Goal: Task Accomplishment & Management: Manage account settings

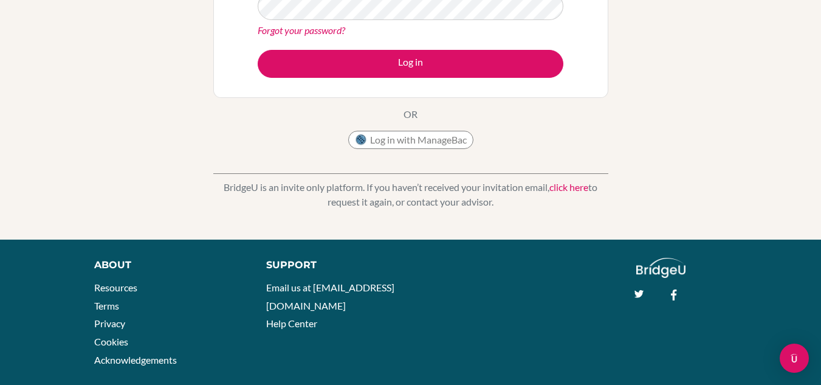
scroll to position [264, 0]
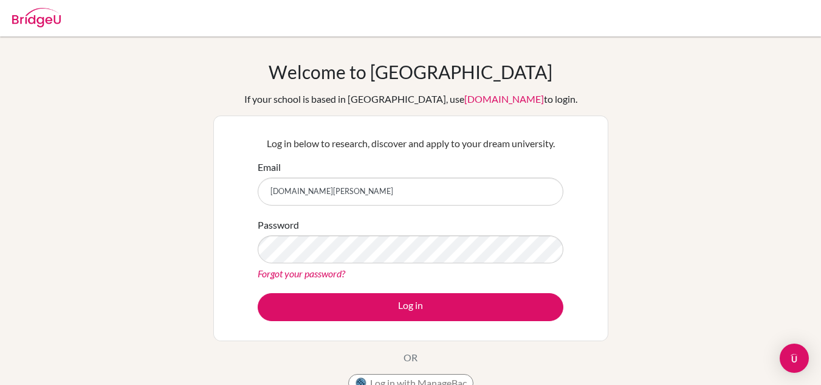
click at [363, 193] on input "cindy.obi@puerid" at bounding box center [411, 191] width 306 height 28
type input "[DOMAIN_NAME][EMAIL_ADDRESS][DOMAIN_NAME]"
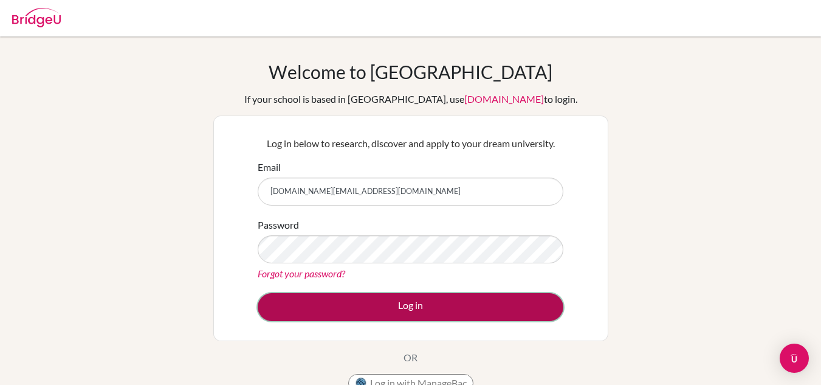
click at [385, 306] on button "Log in" at bounding box center [411, 307] width 306 height 28
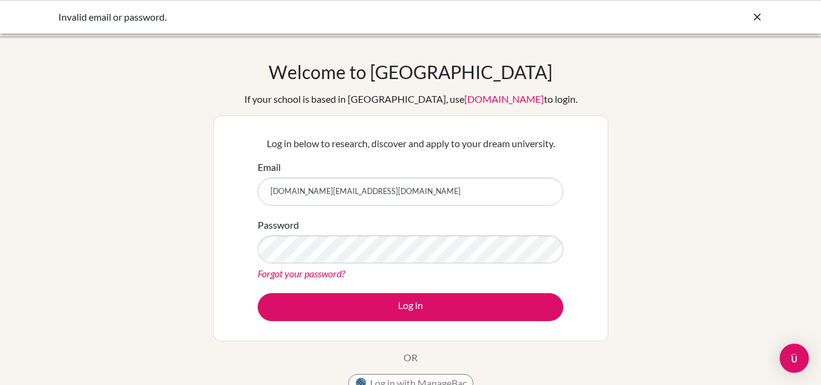
drag, startPoint x: 394, startPoint y: 191, endPoint x: 386, endPoint y: 191, distance: 7.9
click at [389, 191] on input "cindy.obi@pueridomus.sebsa.com.br" at bounding box center [411, 191] width 306 height 28
click at [348, 196] on input "cindy.obi@pueridomus.sebsa.com.br" at bounding box center [411, 191] width 306 height 28
drag, startPoint x: 348, startPoint y: 194, endPoint x: 309, endPoint y: 196, distance: 38.3
click at [309, 196] on input "cindy.obi@pueridomus.sebsa.com.br" at bounding box center [411, 191] width 306 height 28
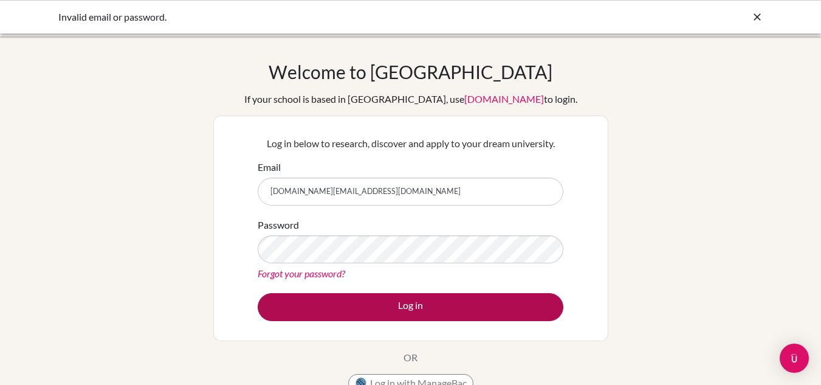
type input "cindy.obi@sebsa.com.br"
click at [405, 310] on button "Log in" at bounding box center [411, 307] width 306 height 28
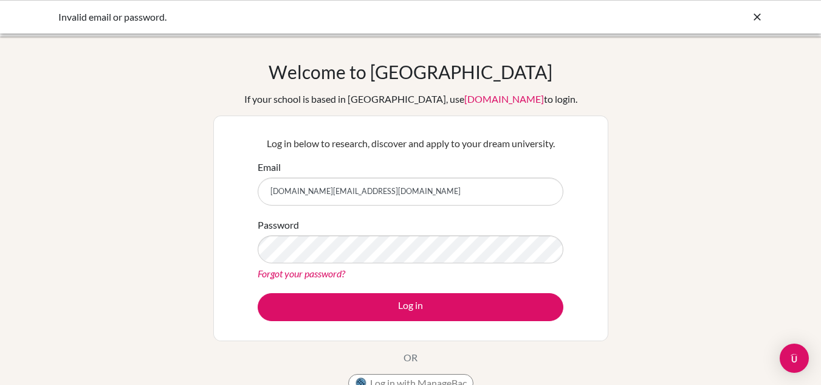
click at [355, 190] on input "[DOMAIN_NAME][EMAIL_ADDRESS][DOMAIN_NAME]" at bounding box center [411, 191] width 306 height 28
drag, startPoint x: 371, startPoint y: 190, endPoint x: 259, endPoint y: 196, distance: 111.4
click at [266, 194] on input "[DOMAIN_NAME][EMAIL_ADDRESS][DOMAIN_NAME]" at bounding box center [411, 191] width 306 height 28
type input "[DOMAIN_NAME][EMAIL_ADDRESS][DOMAIN_NAME]"
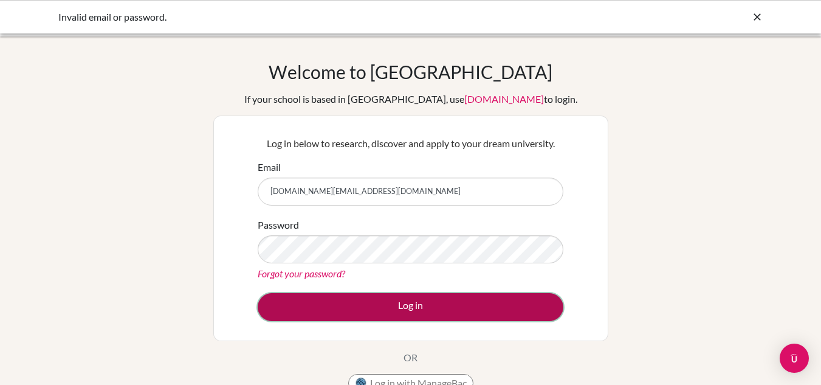
click at [400, 307] on button "Log in" at bounding box center [411, 307] width 306 height 28
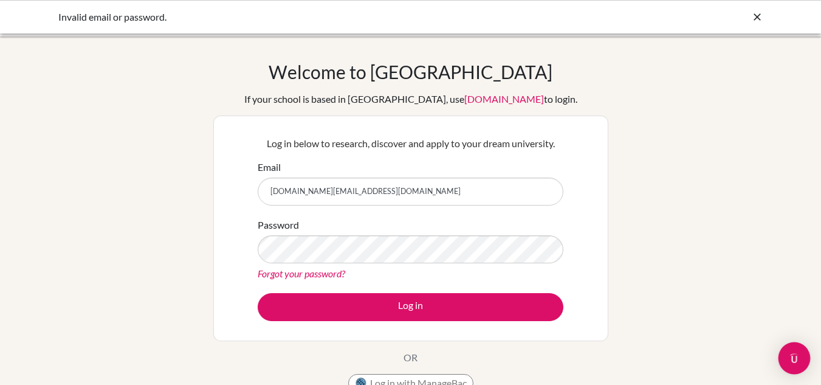
click at [788, 362] on img "Open Intercom Messenger" at bounding box center [794, 358] width 16 height 16
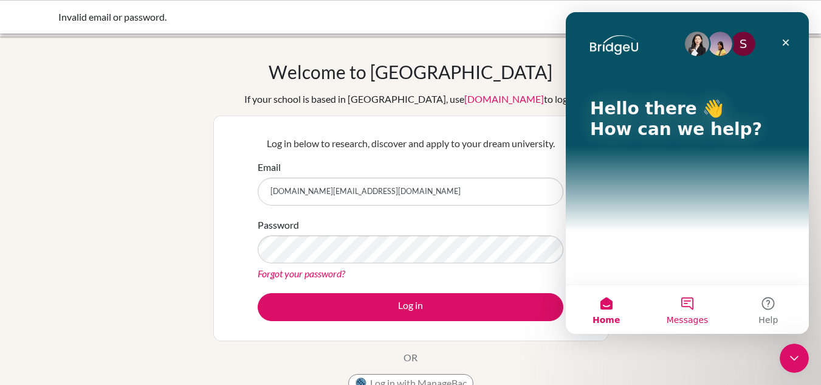
click at [685, 309] on button "Messages" at bounding box center [686, 309] width 81 height 49
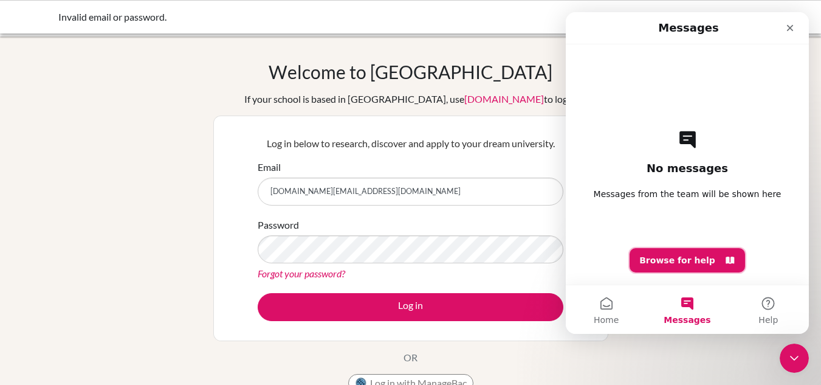
click at [671, 259] on button "Browse for help" at bounding box center [686, 260] width 115 height 24
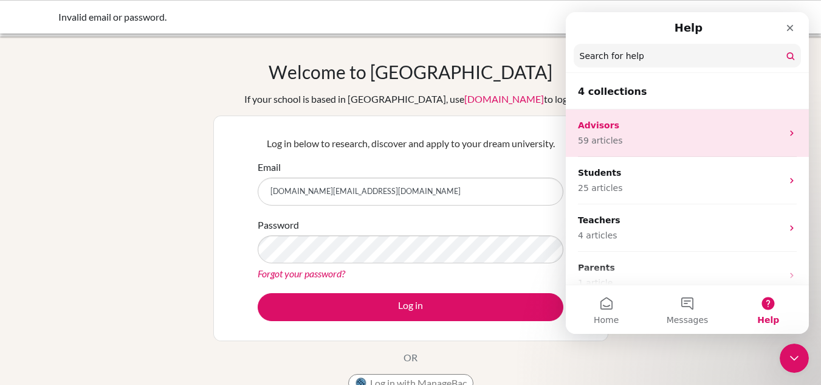
click at [622, 137] on p "59 articles" at bounding box center [680, 140] width 204 height 13
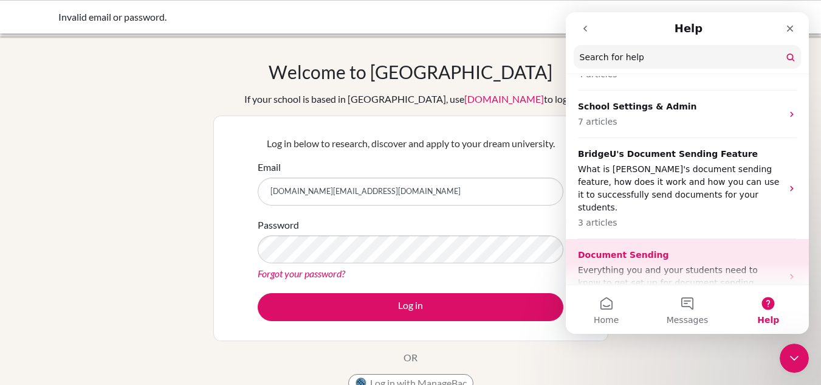
scroll to position [199, 0]
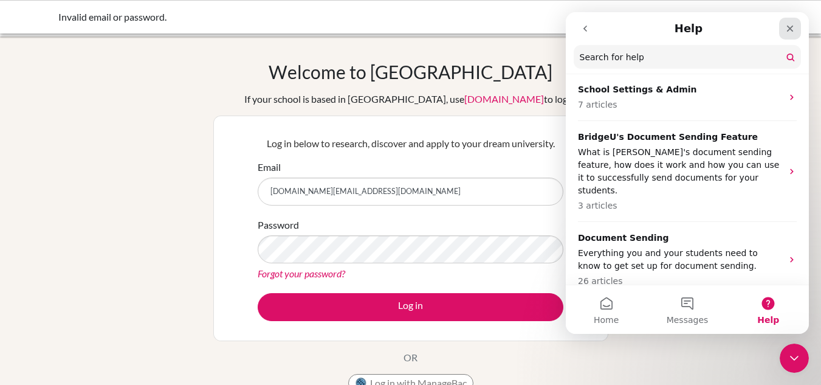
click at [789, 31] on icon "Close" at bounding box center [790, 29] width 10 height 10
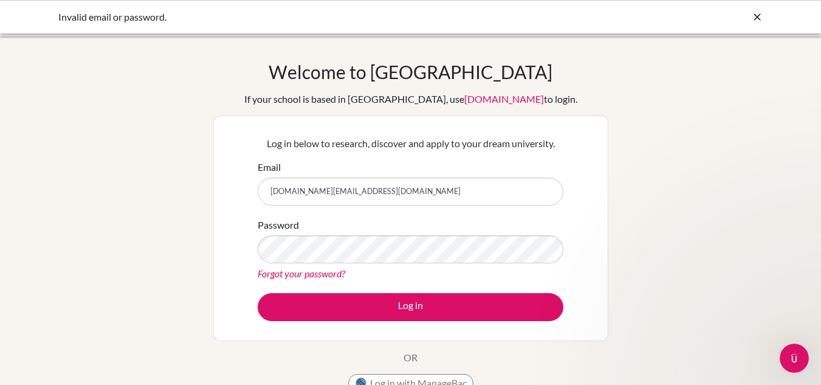
scroll to position [0, 0]
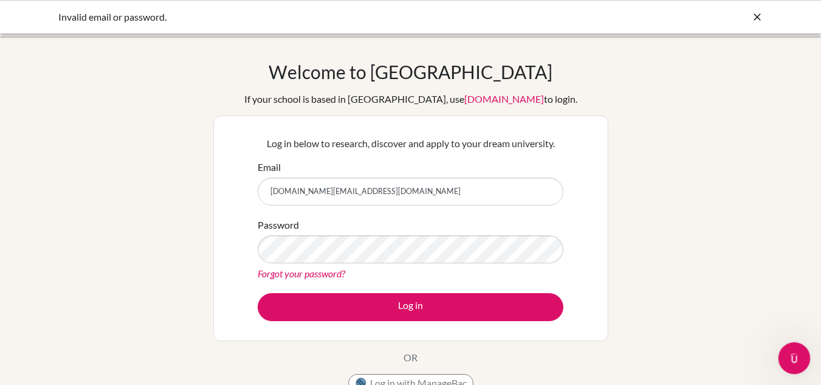
click at [797, 357] on icon "Open Intercom Messenger" at bounding box center [793, 356] width 20 height 20
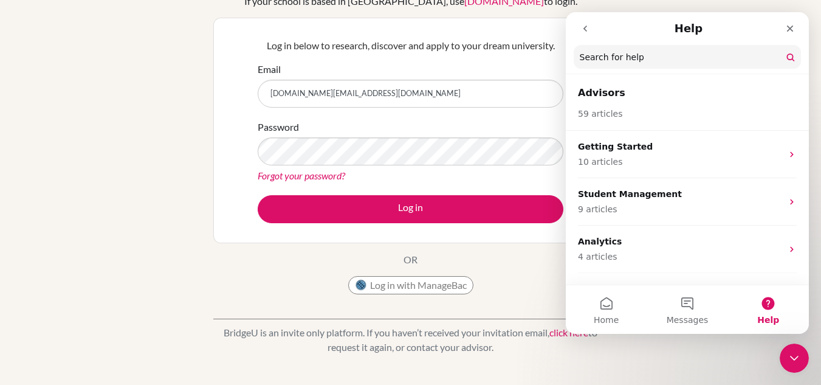
scroll to position [264, 0]
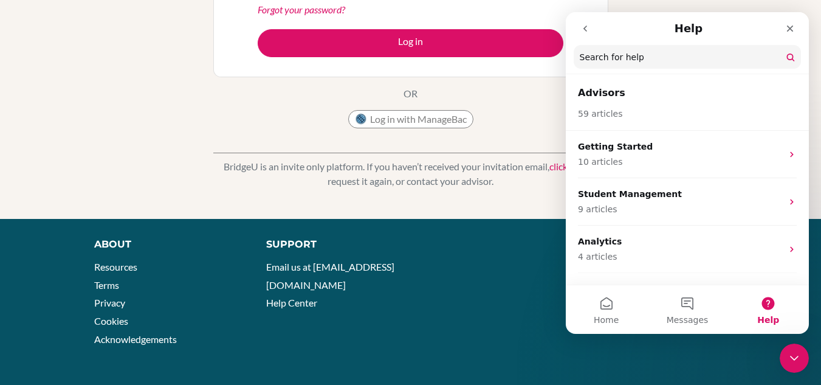
click at [498, 333] on div "About Resources Terms Privacy Cookies Acknowledgements Support Email us at hi@b…" at bounding box center [410, 295] width 821 height 117
click at [420, 290] on div "Support Email us at hi@bridge-u.com Help Center" at bounding box center [438, 277] width 380 height 81
click at [790, 27] on icon "Close" at bounding box center [790, 29] width 10 height 10
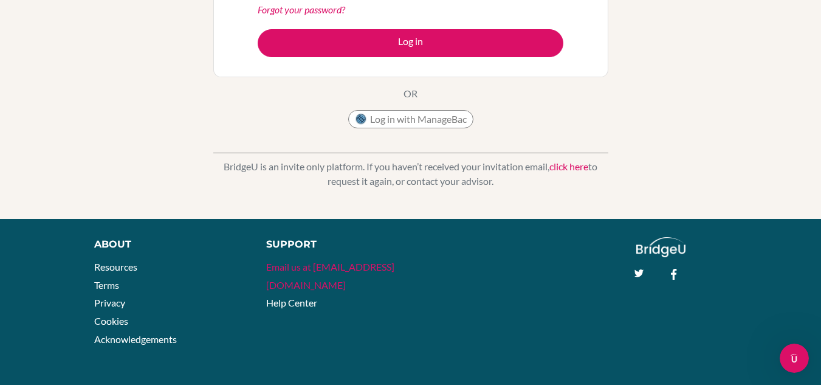
click at [306, 267] on link "Email us at [EMAIL_ADDRESS][DOMAIN_NAME]" at bounding box center [330, 276] width 128 height 30
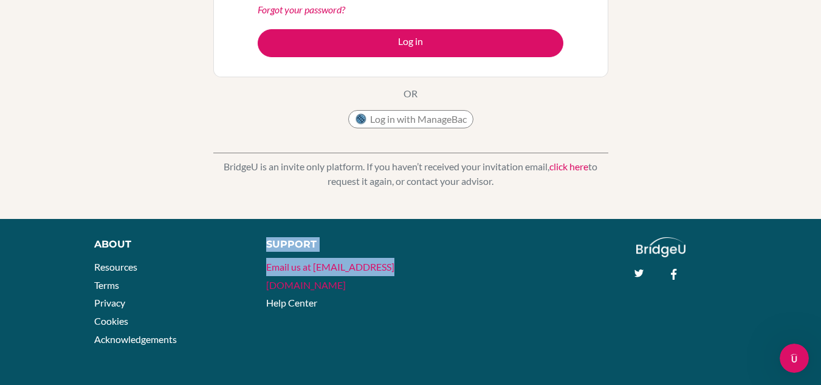
drag, startPoint x: 408, startPoint y: 271, endPoint x: 385, endPoint y: 267, distance: 23.4
click at [385, 267] on div "Support Email us at hi@bridge-u.com Help Center" at bounding box center [438, 277] width 380 height 81
copy div "Support Email us at hi@bridge-u.com"
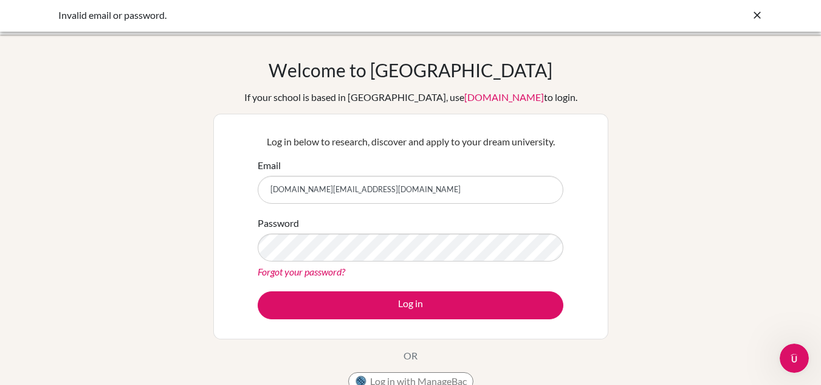
scroll to position [0, 0]
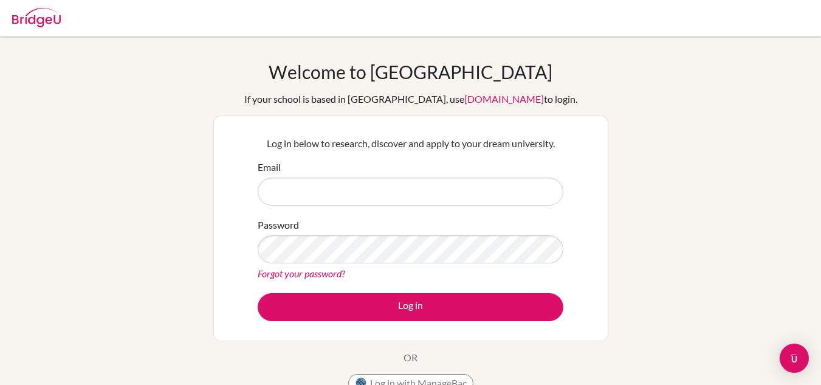
type input "[DOMAIN_NAME][PERSON_NAME]"
click at [34, 16] on img at bounding box center [36, 17] width 49 height 19
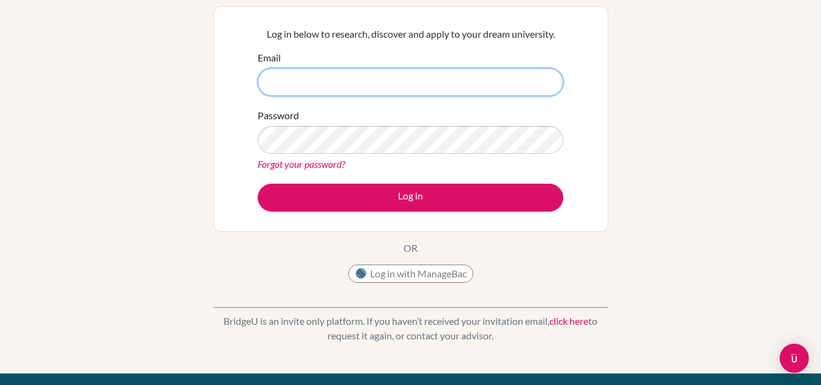
scroll to position [243, 0]
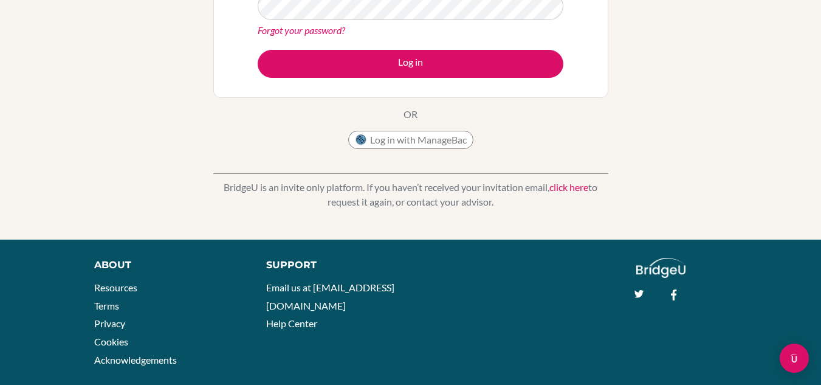
type input "cindy.obi@puerid"
click at [791, 360] on img "Open Intercom Messenger" at bounding box center [794, 358] width 15 height 15
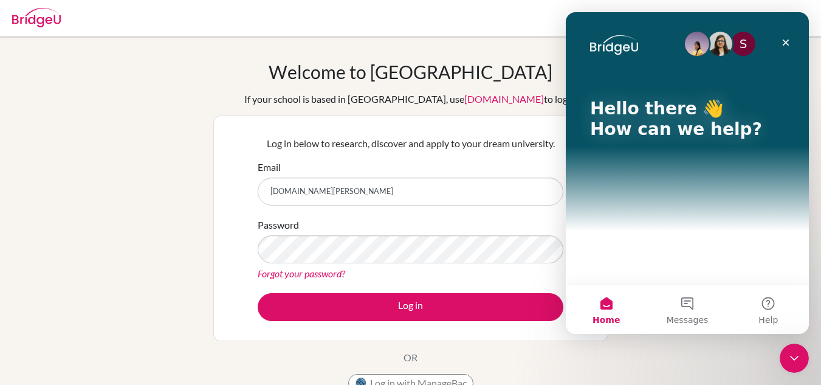
scroll to position [0, 0]
click at [767, 300] on button "Help" at bounding box center [768, 309] width 81 height 49
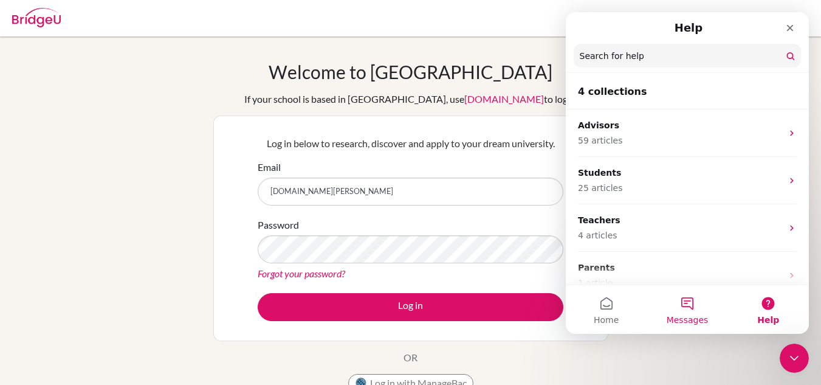
click at [690, 305] on button "Messages" at bounding box center [686, 309] width 81 height 49
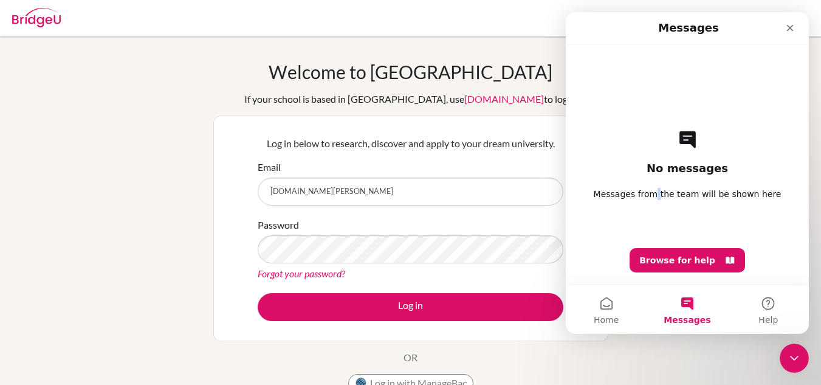
click at [659, 192] on span "Messages from the team will be shown here" at bounding box center [688, 194] width 188 height 12
drag, startPoint x: 656, startPoint y: 197, endPoint x: 642, endPoint y: 207, distance: 17.4
click at [656, 197] on span "Messages from the team will be shown here" at bounding box center [688, 194] width 188 height 12
drag, startPoint x: 637, startPoint y: 210, endPoint x: 629, endPoint y: 227, distance: 19.6
click at [635, 216] on div "No messages Messages from the team will be shown here Browse for help" at bounding box center [687, 164] width 200 height 240
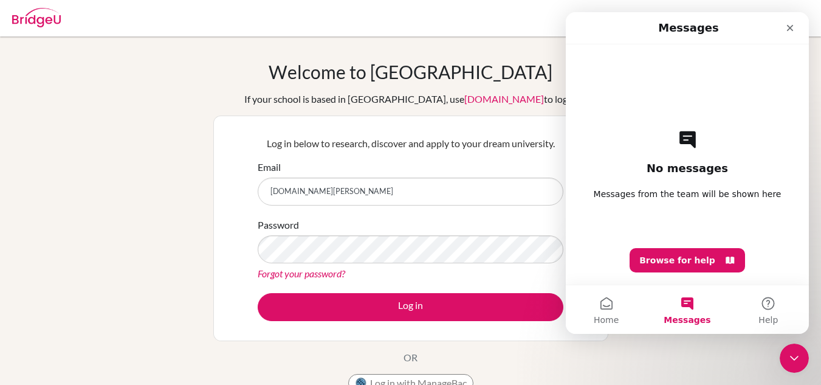
click at [618, 261] on div "No messages Messages from the team will be shown here Browse for help" at bounding box center [687, 164] width 200 height 240
click at [731, 238] on div "No messages Messages from the team will be shown here Browse for help" at bounding box center [687, 164] width 200 height 240
drag, startPoint x: 769, startPoint y: 272, endPoint x: 650, endPoint y: 255, distance: 119.8
click at [758, 272] on div "No messages Messages from the team will be shown here Browse for help" at bounding box center [687, 164] width 200 height 240
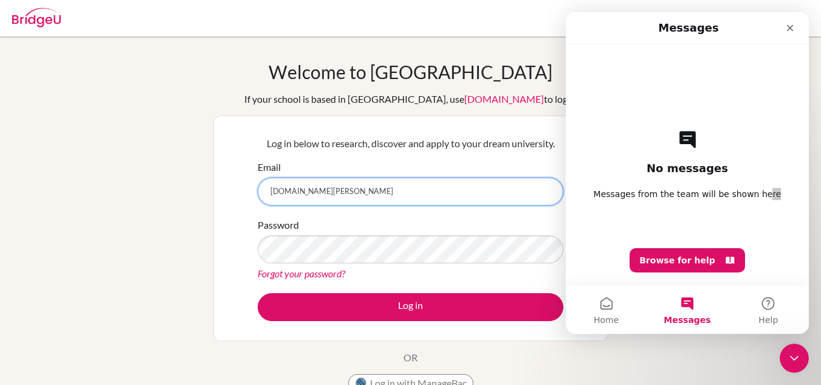
click at [360, 190] on input "cindy.obi@puerid" at bounding box center [411, 191] width 306 height 28
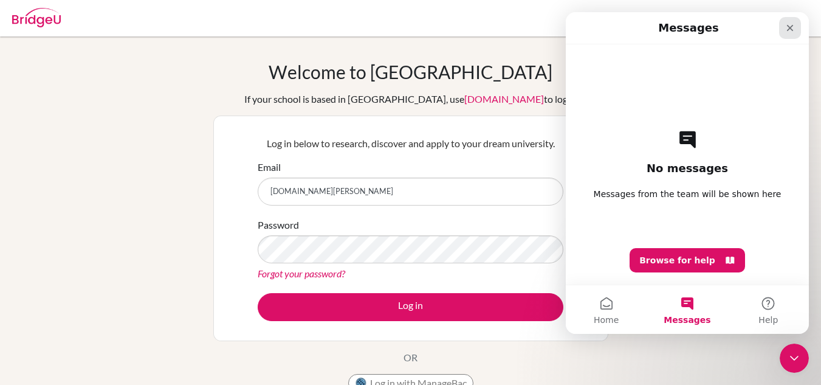
click at [790, 27] on icon "Close" at bounding box center [790, 28] width 10 height 10
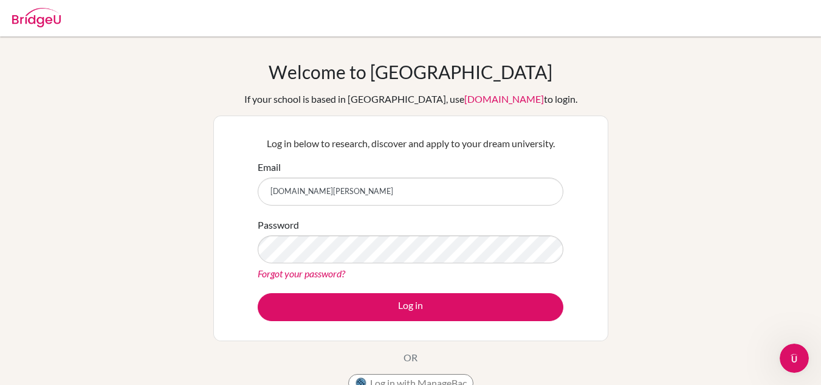
click at [333, 275] on link "Forgot your password?" at bounding box center [301, 273] width 87 height 12
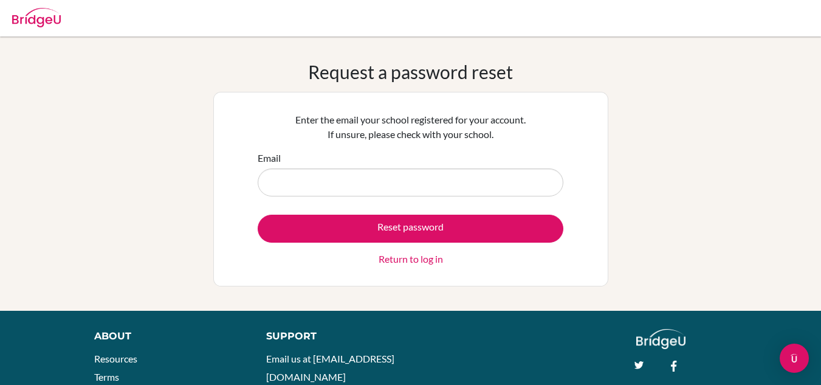
type input "[DOMAIN_NAME][EMAIL_ADDRESS][DOMAIN_NAME]"
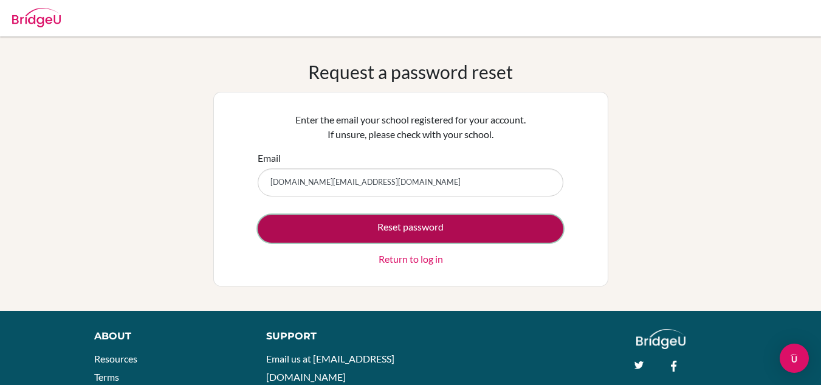
click at [414, 235] on button "Reset password" at bounding box center [411, 228] width 306 height 28
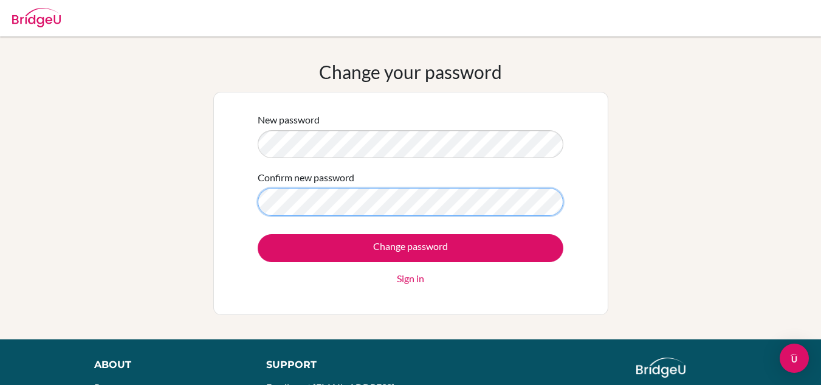
click at [258, 234] on input "Change password" at bounding box center [411, 248] width 306 height 28
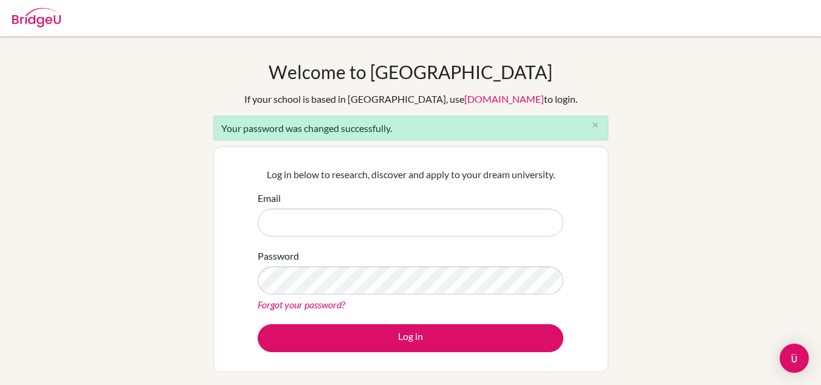
type input "[DOMAIN_NAME][PERSON_NAME]"
drag, startPoint x: 344, startPoint y: 223, endPoint x: 255, endPoint y: 225, distance: 88.7
click at [255, 225] on div "Log in below to research, discover and apply to your dream university. Email [D…" at bounding box center [410, 259] width 321 height 200
type input "[DOMAIN_NAME][EMAIL_ADDRESS][DOMAIN_NAME]"
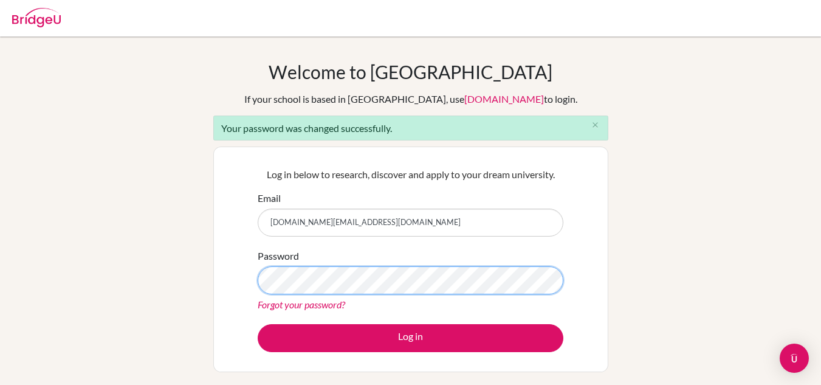
click at [255, 276] on div "Log in below to research, discover and apply to your dream university. Email [D…" at bounding box center [410, 259] width 321 height 200
click at [258, 324] on button "Log in" at bounding box center [411, 338] width 306 height 28
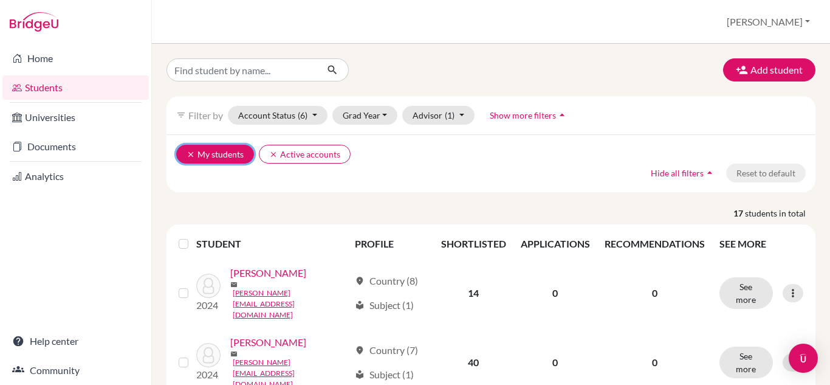
click at [188, 152] on icon "clear" at bounding box center [191, 154] width 9 height 9
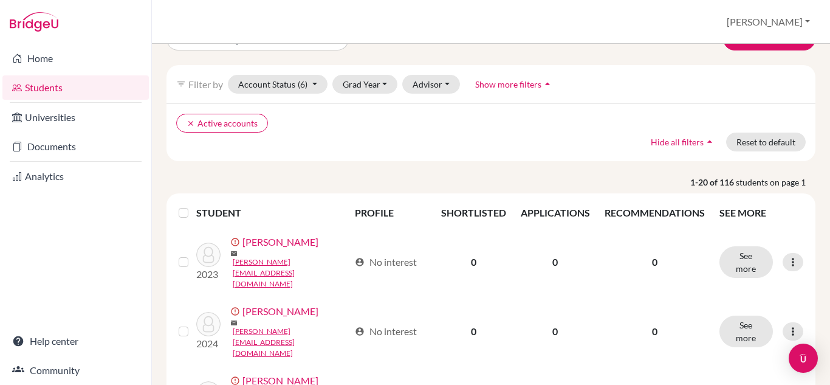
scroll to position [61, 0]
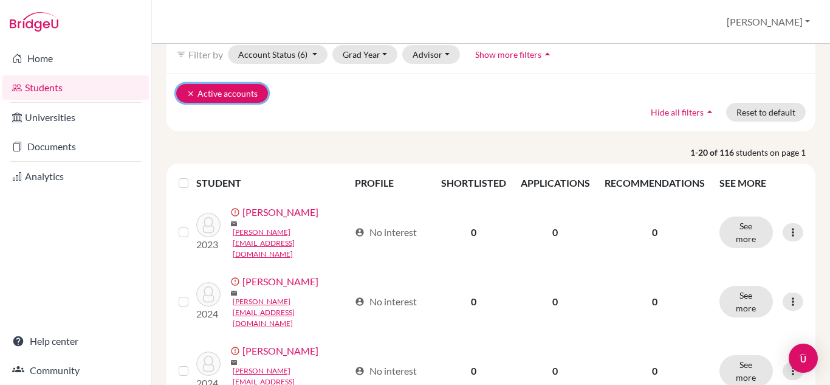
click at [184, 92] on button "clear Active accounts" at bounding box center [222, 93] width 92 height 19
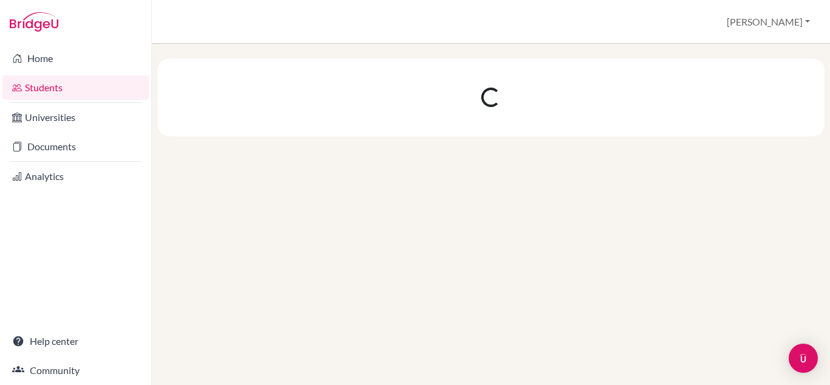
scroll to position [0, 0]
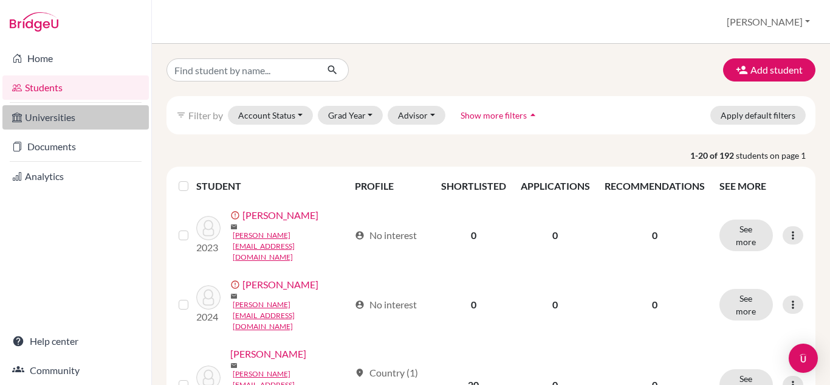
click at [46, 121] on link "Universities" at bounding box center [75, 117] width 146 height 24
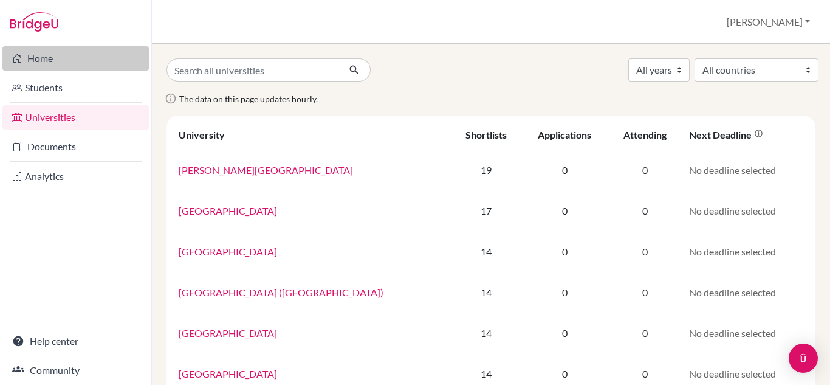
click at [45, 61] on link "Home" at bounding box center [75, 58] width 146 height 24
